Goal: Information Seeking & Learning: Learn about a topic

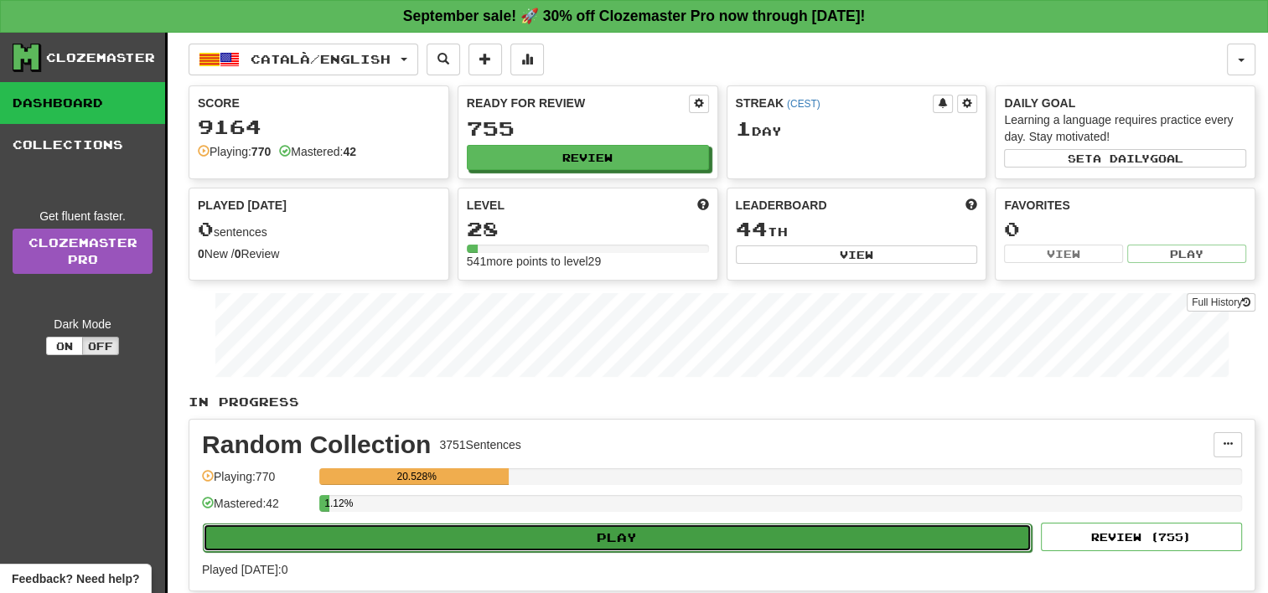
click at [619, 540] on button "Play" at bounding box center [617, 538] width 829 height 28
select select "**"
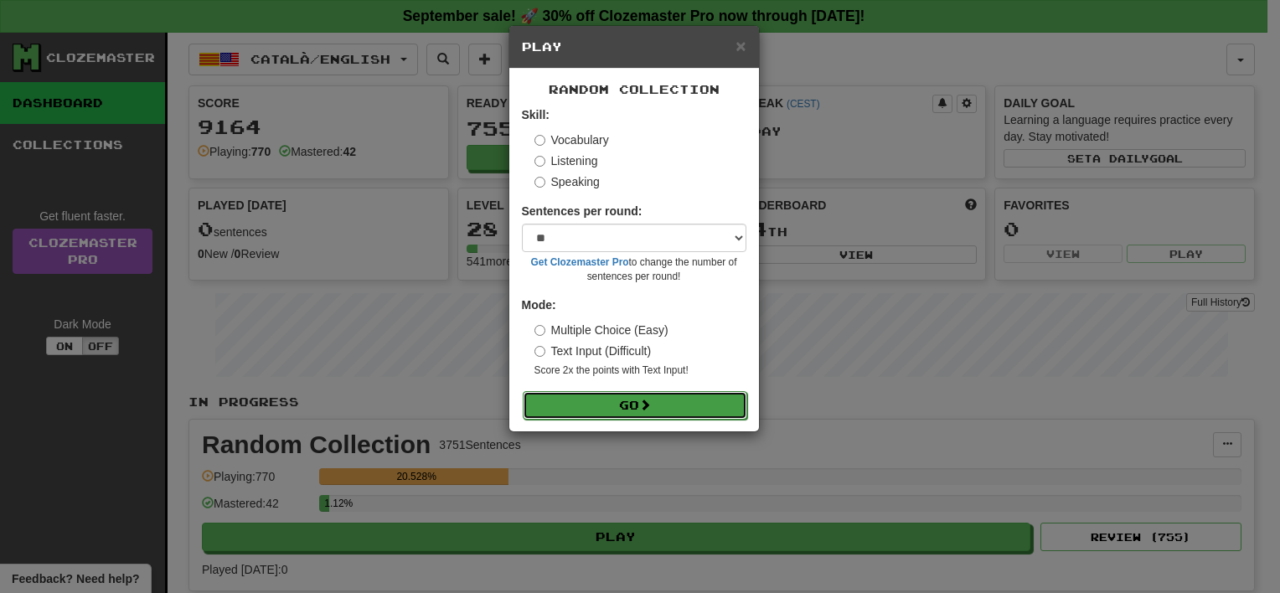
click at [660, 416] on button "Go" at bounding box center [635, 405] width 225 height 28
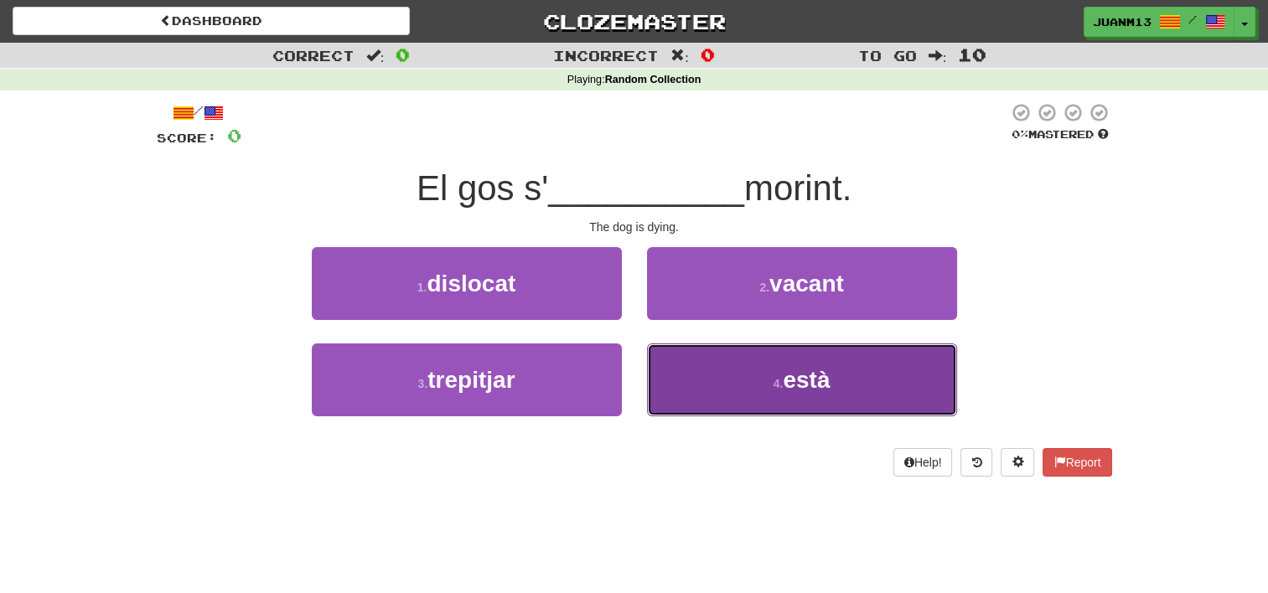
click at [793, 367] on span "està" at bounding box center [806, 380] width 47 height 26
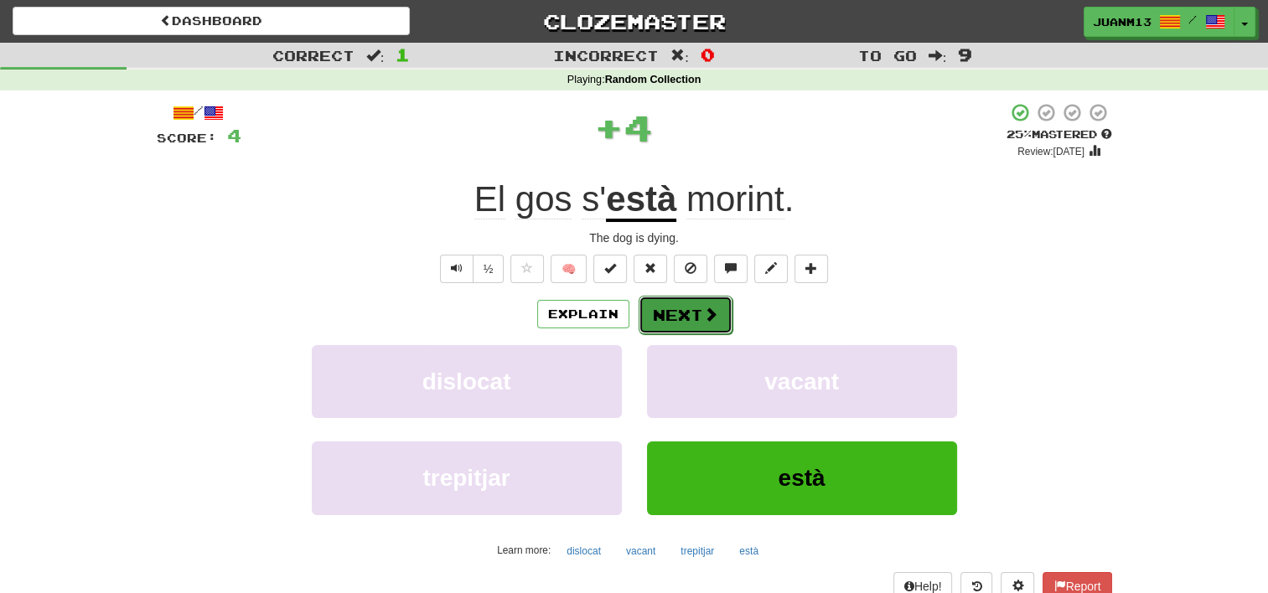
click at [708, 316] on span at bounding box center [710, 314] width 15 height 15
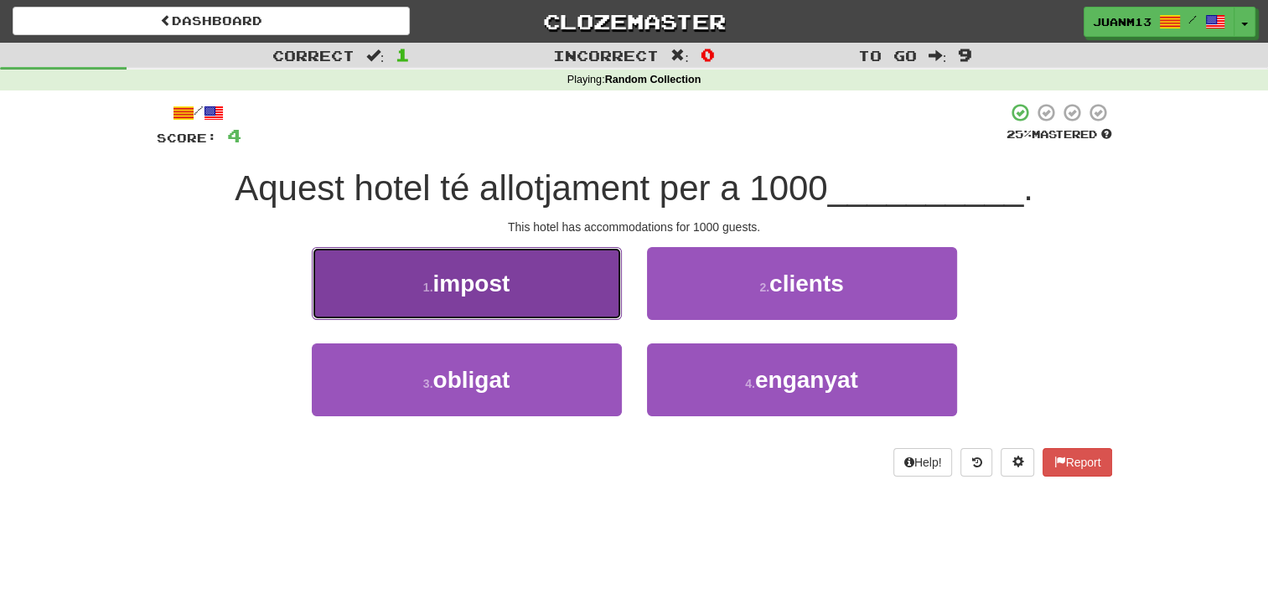
click at [588, 290] on button "1 . impost" at bounding box center [467, 283] width 310 height 73
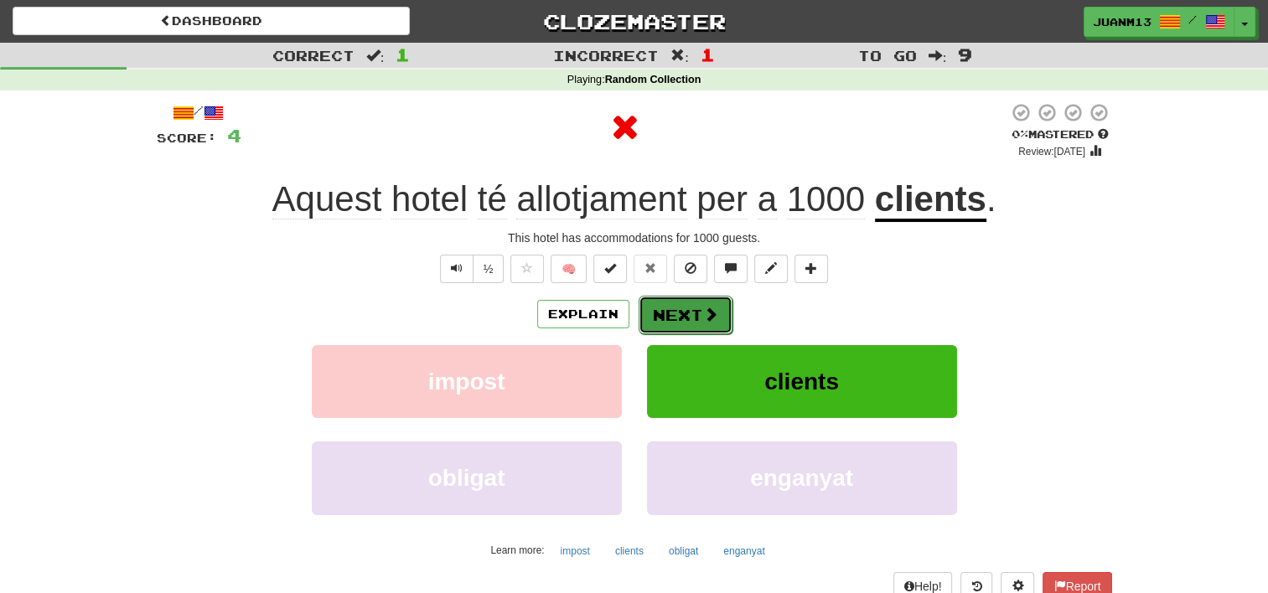
click at [693, 298] on button "Next" at bounding box center [686, 315] width 94 height 39
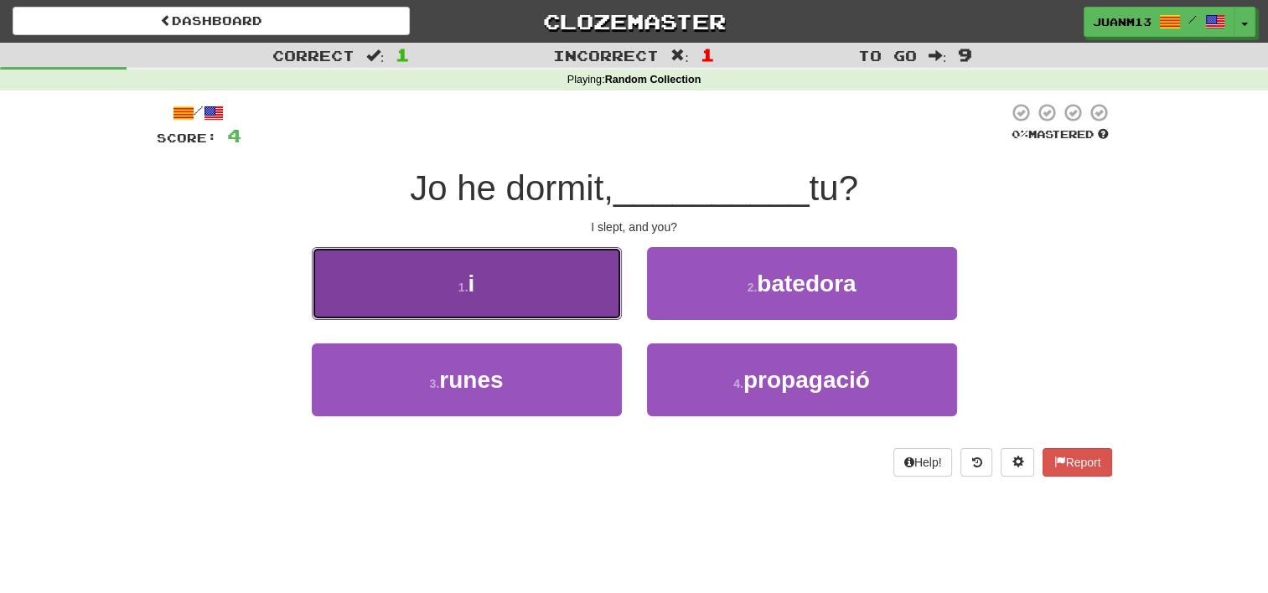
click at [573, 302] on button "1 . i" at bounding box center [467, 283] width 310 height 73
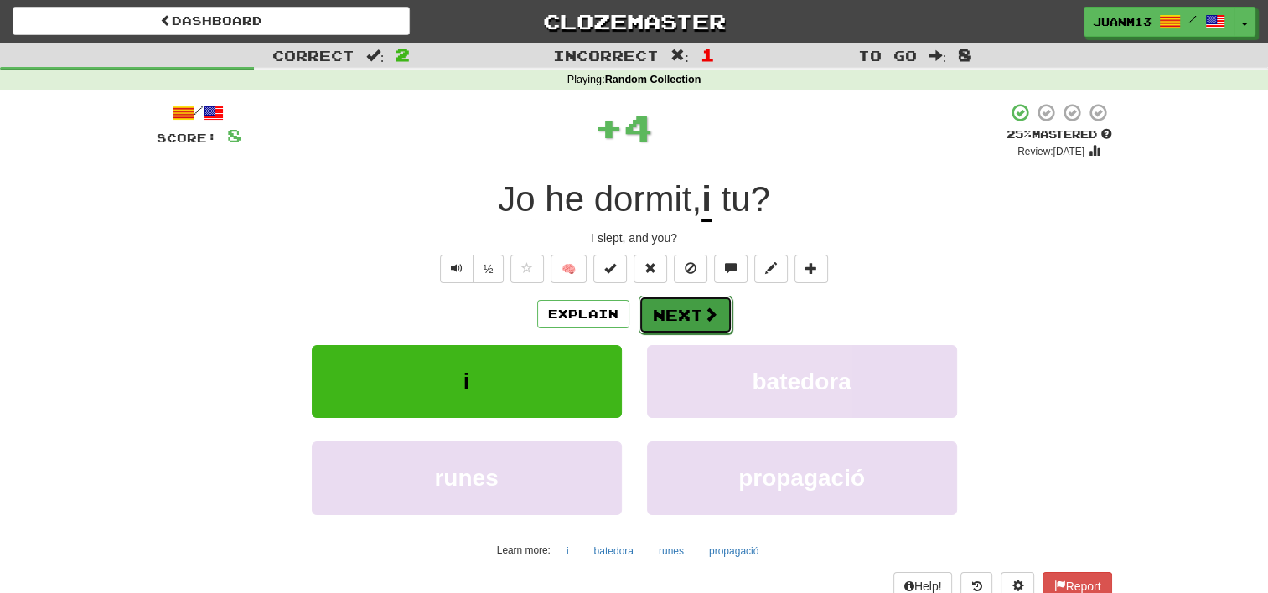
click at [668, 316] on button "Next" at bounding box center [686, 315] width 94 height 39
